Goal: Task Accomplishment & Management: Use online tool/utility

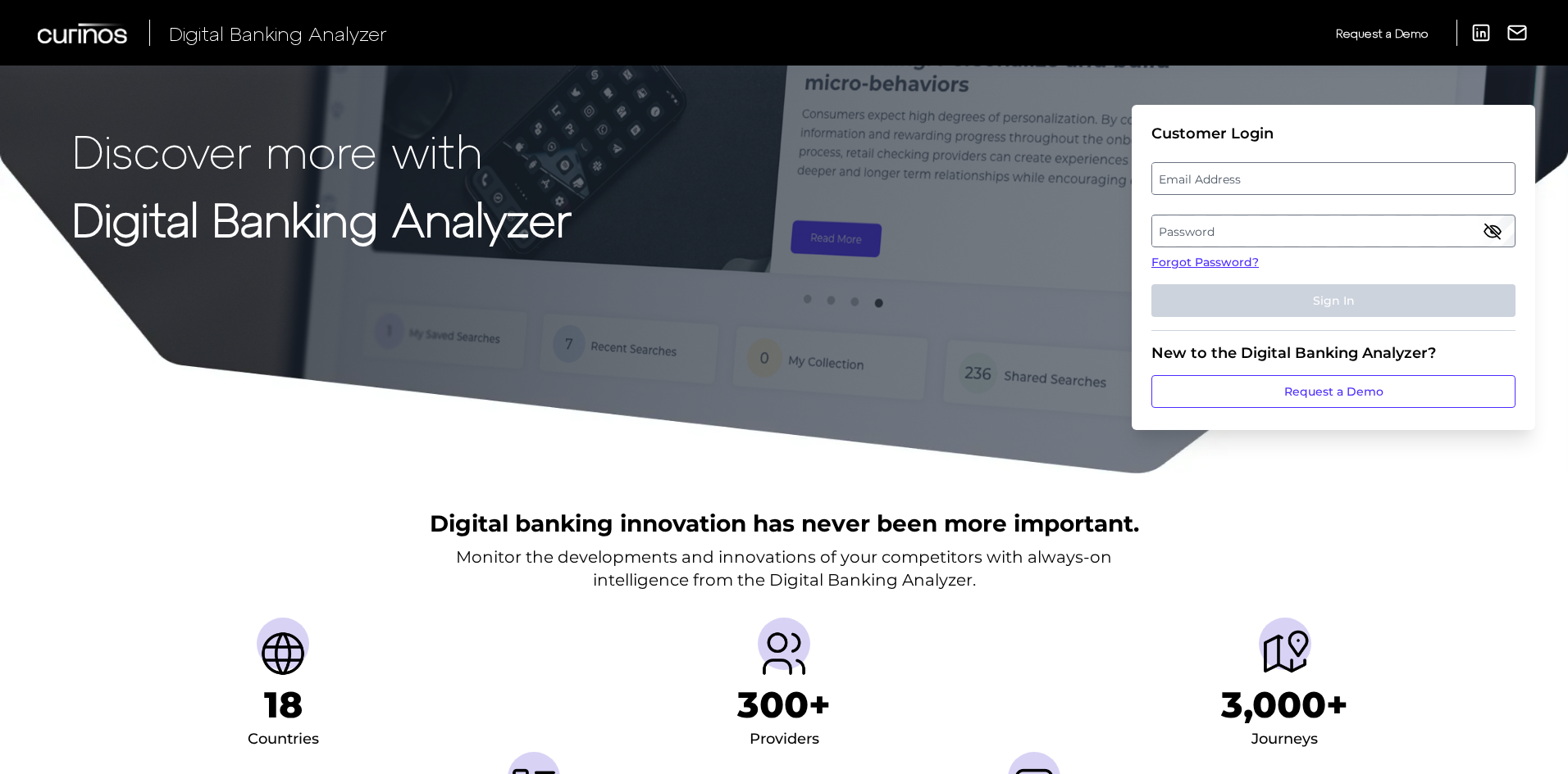
click at [1232, 186] on label "Email Address" at bounding box center [1333, 179] width 362 height 30
click at [1232, 186] on input "email" at bounding box center [1334, 179] width 364 height 33
click at [1232, 184] on input "Email Address" at bounding box center [1334, 179] width 364 height 33
drag, startPoint x: 1269, startPoint y: 182, endPoint x: 1261, endPoint y: 185, distance: 8.5
click at [1269, 182] on input "Email Address" at bounding box center [1334, 179] width 364 height 33
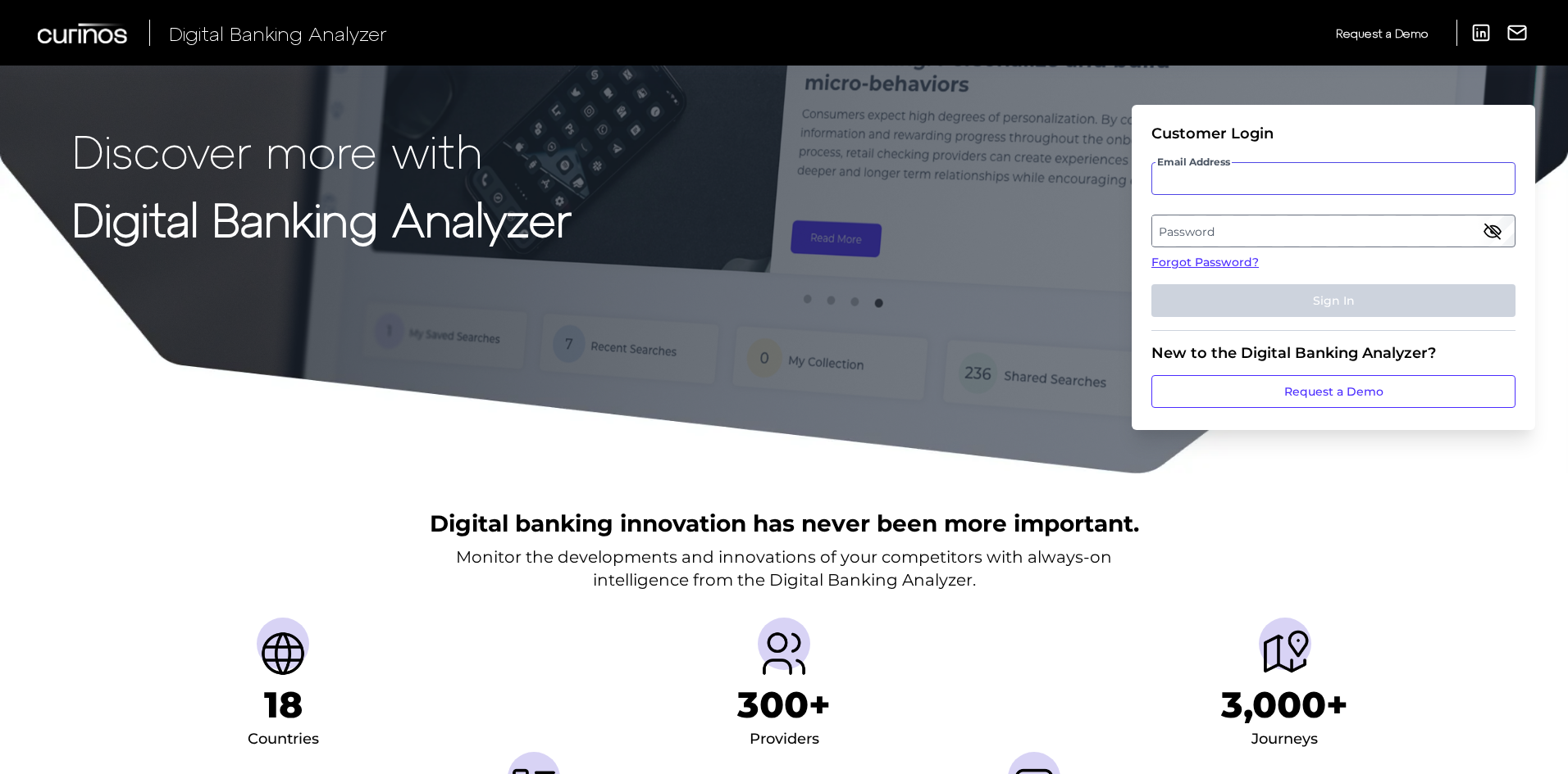
type input "[EMAIL_ADDRESS][PERSON_NAME][DOMAIN_NAME]"
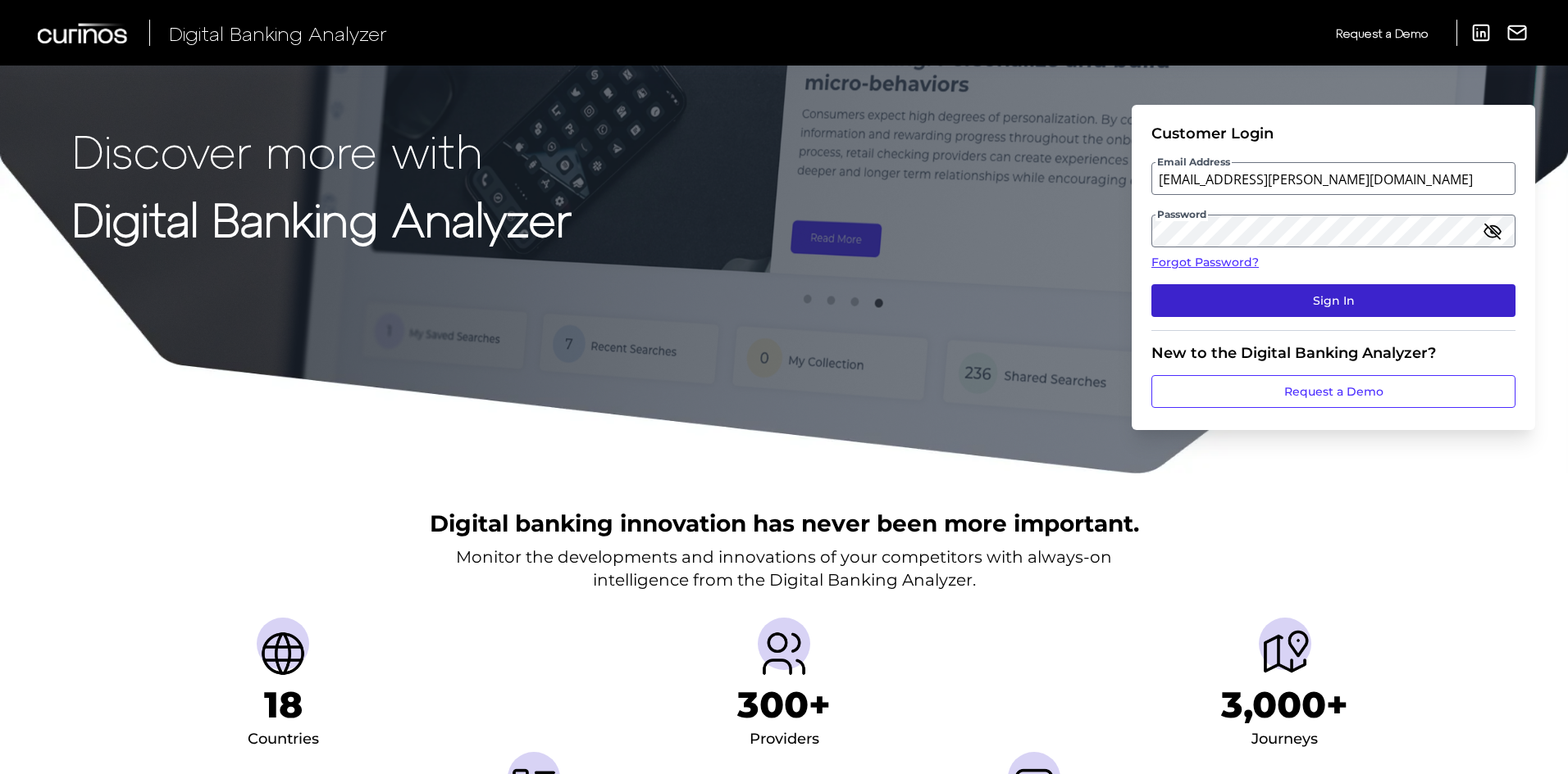
click at [1280, 299] on button "Sign In" at bounding box center [1334, 301] width 364 height 33
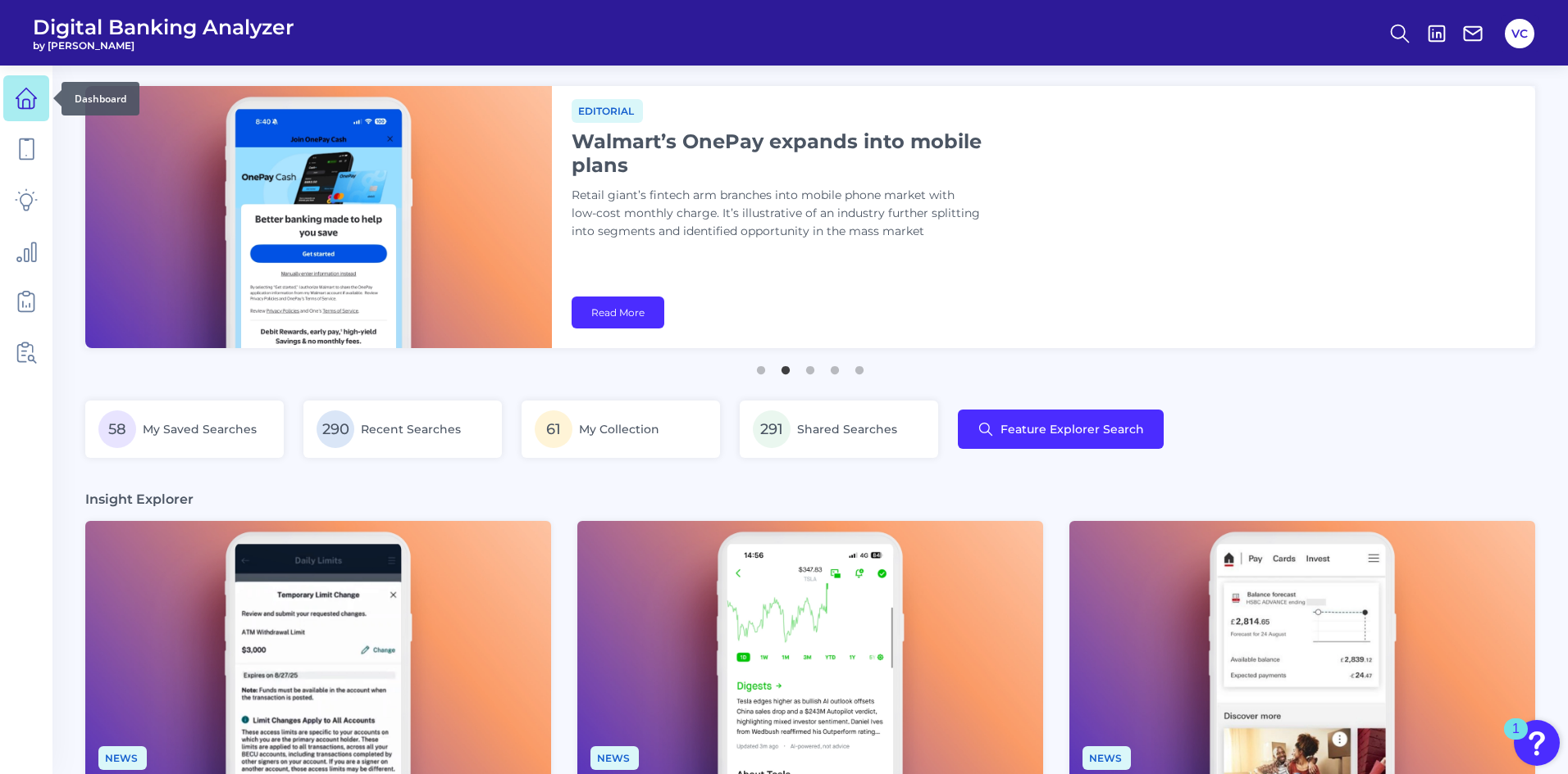
click at [38, 99] on link at bounding box center [26, 98] width 46 height 46
click at [33, 299] on icon at bounding box center [27, 301] width 23 height 23
